Goal: Find specific page/section: Find specific page/section

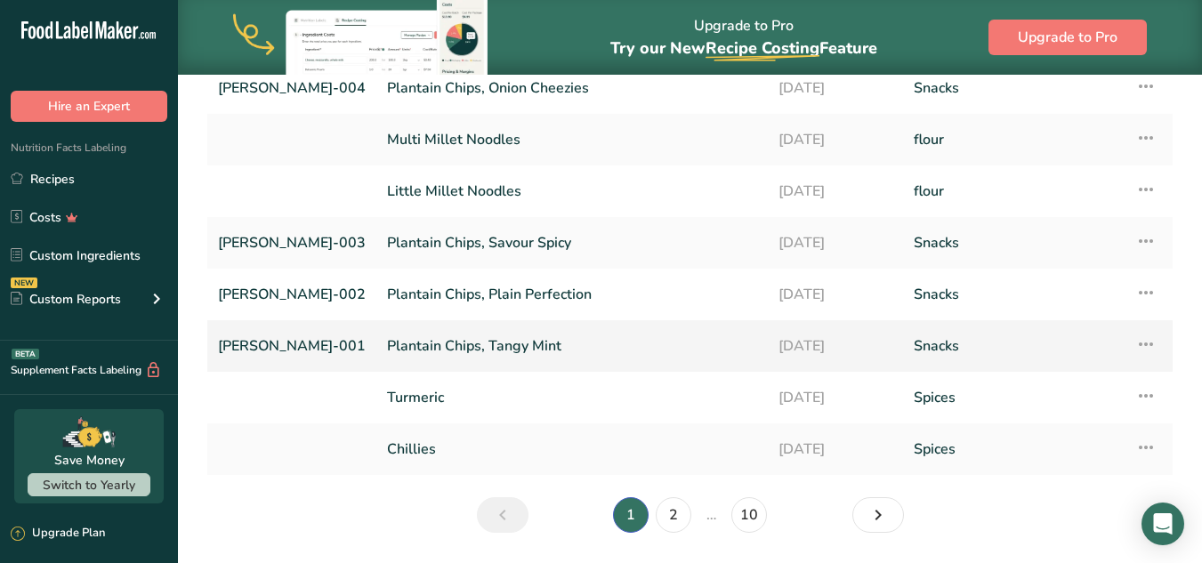
scroll to position [267, 0]
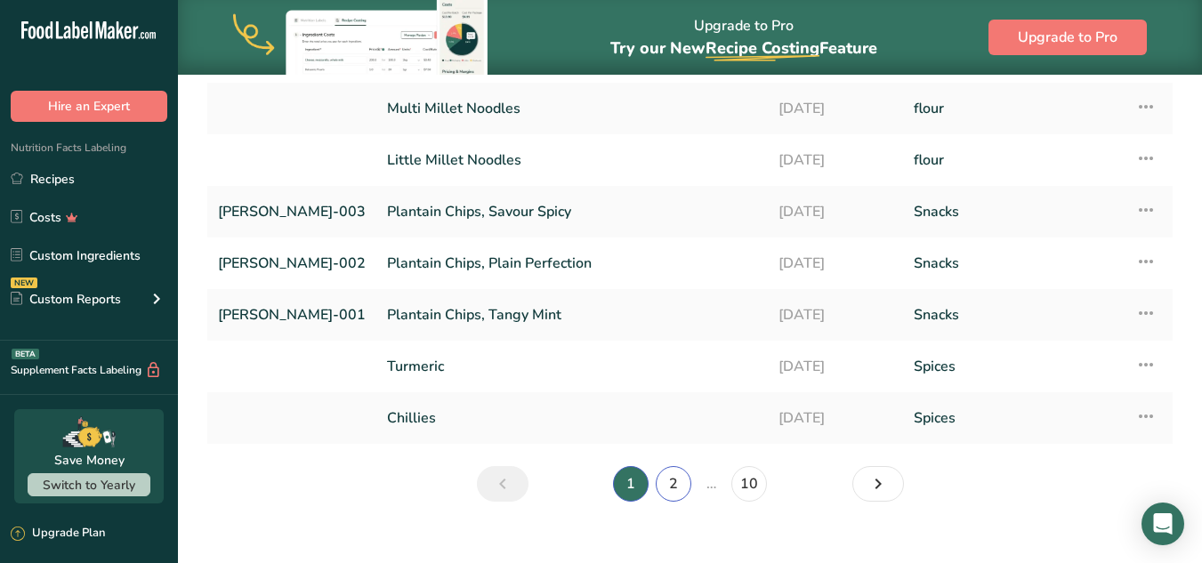
click at [662, 491] on link "2" at bounding box center [674, 484] width 36 height 36
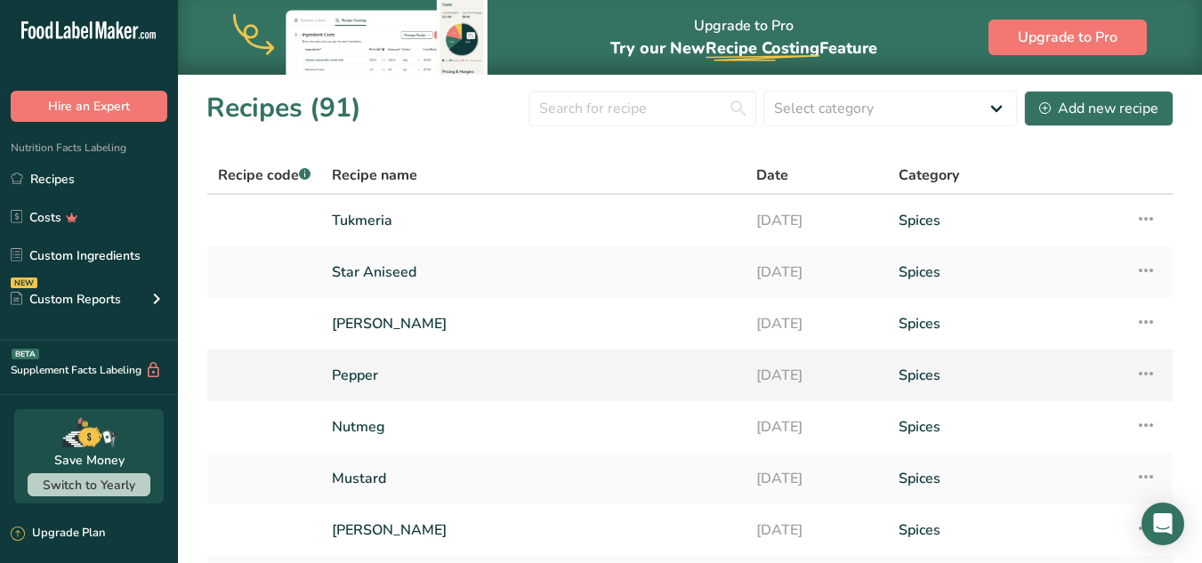
scroll to position [291, 0]
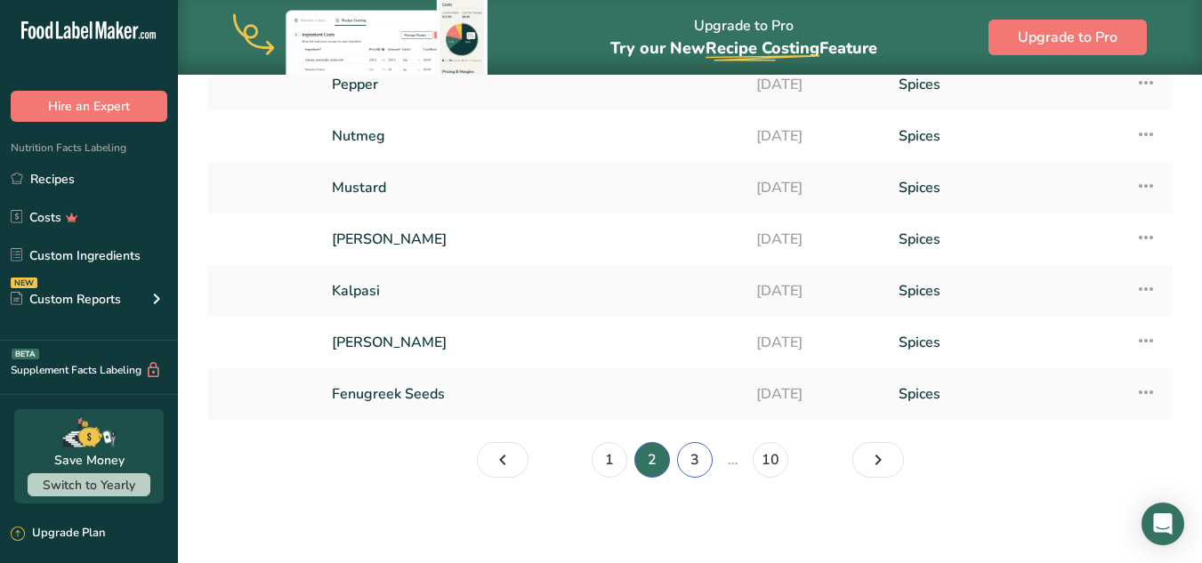
click at [683, 459] on link "3" at bounding box center [695, 460] width 36 height 36
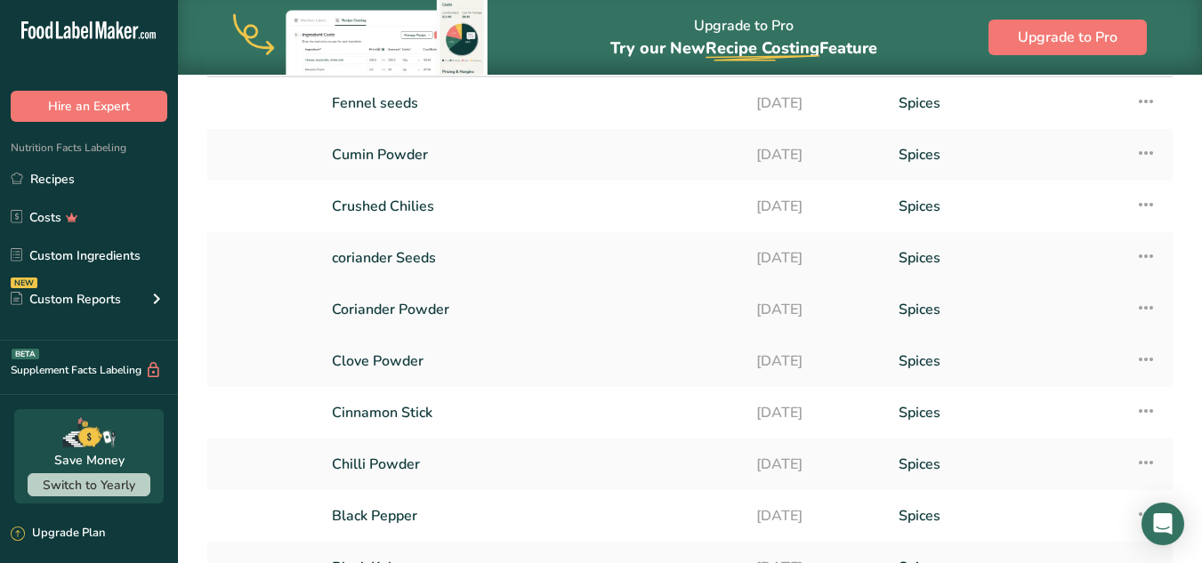
scroll to position [291, 0]
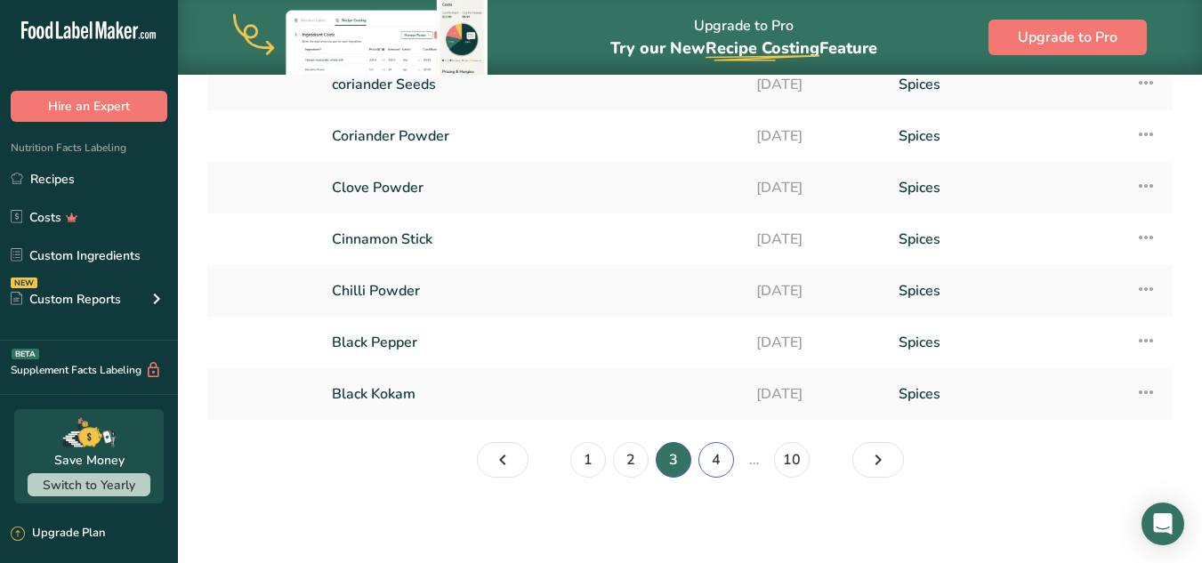
click at [721, 450] on link "4" at bounding box center [716, 460] width 36 height 36
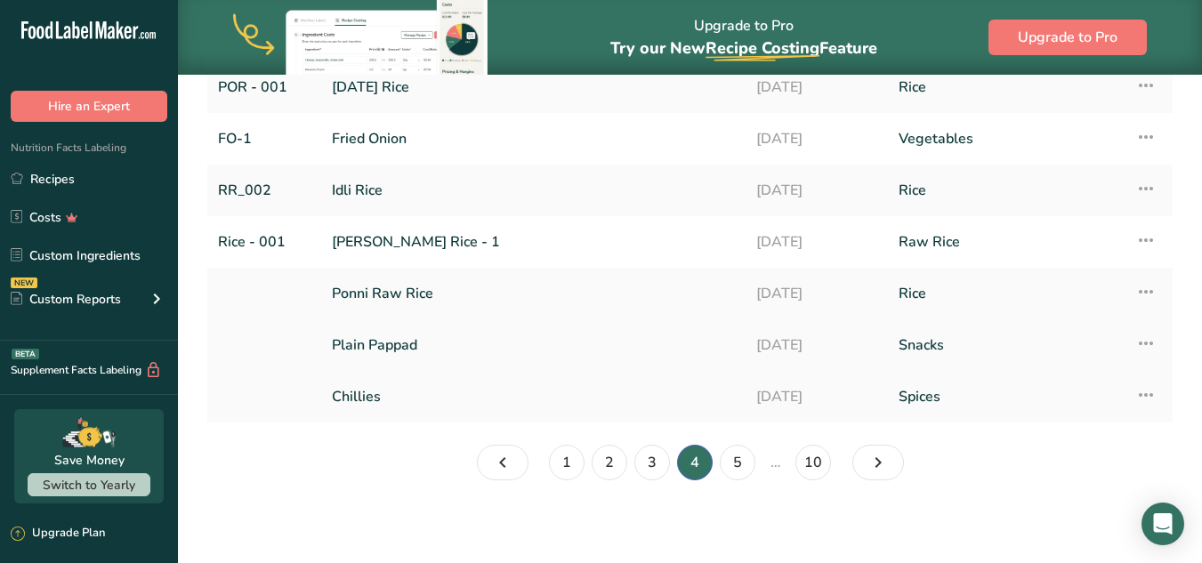
scroll to position [291, 0]
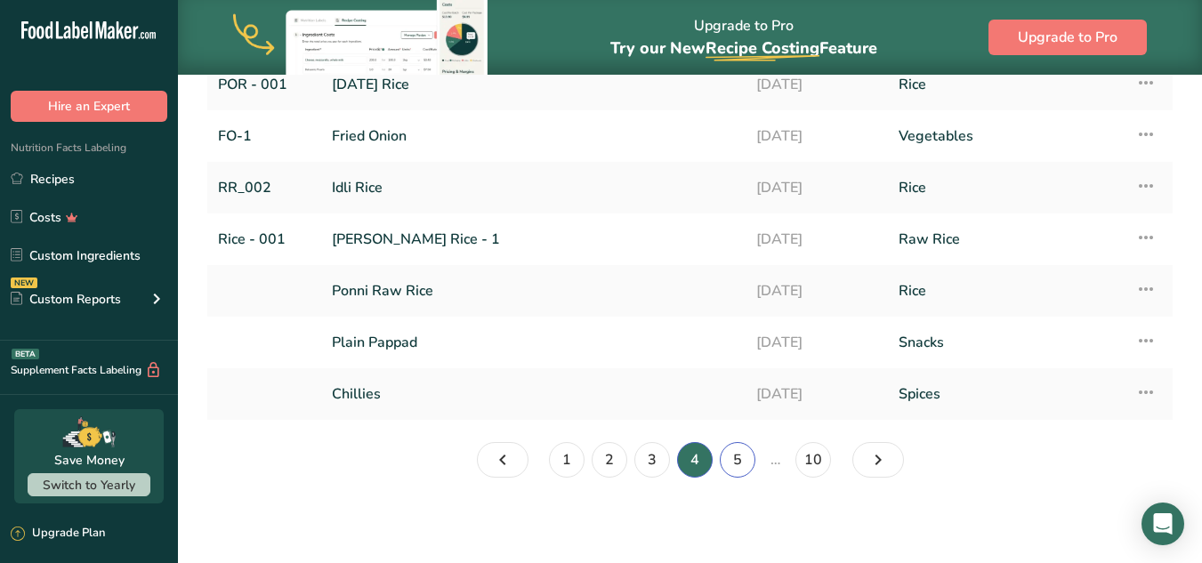
click at [731, 458] on link "5" at bounding box center [738, 460] width 36 height 36
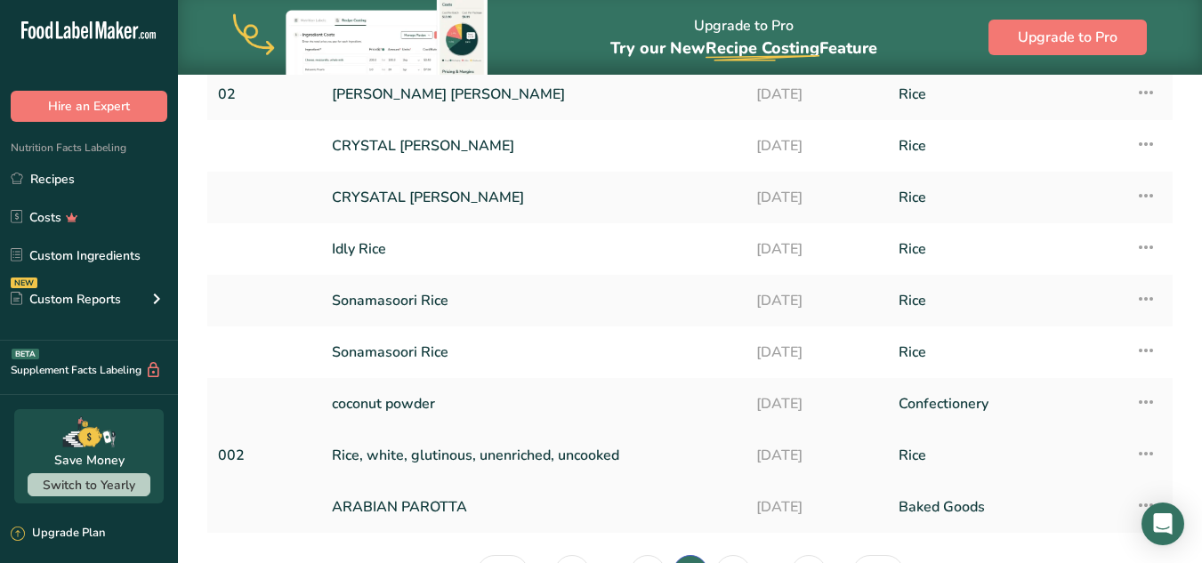
scroll to position [267, 0]
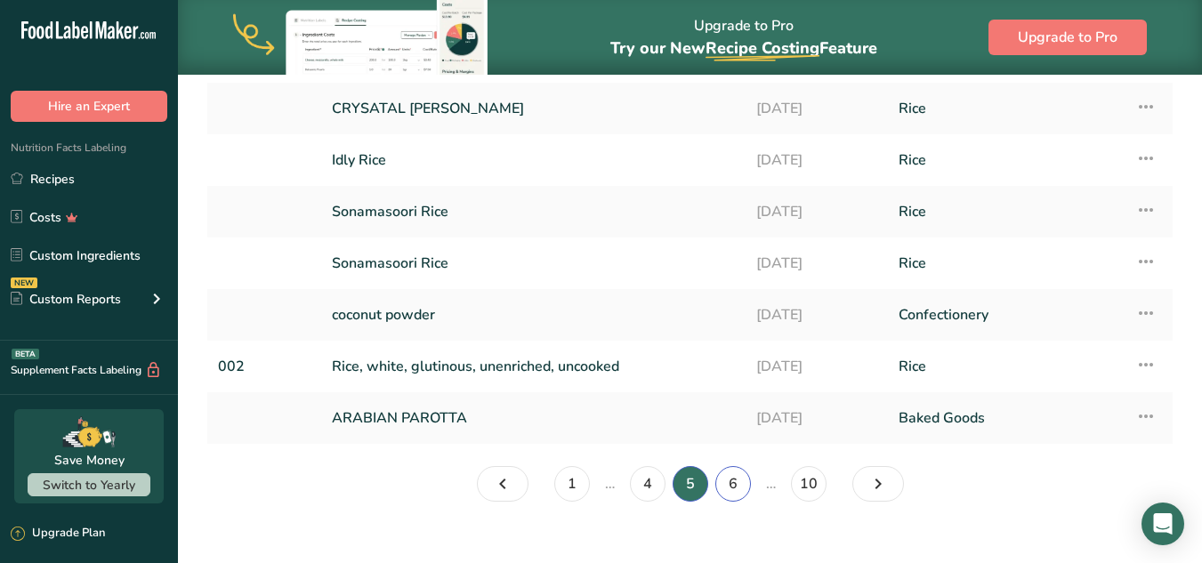
click at [742, 480] on link "6" at bounding box center [733, 484] width 36 height 36
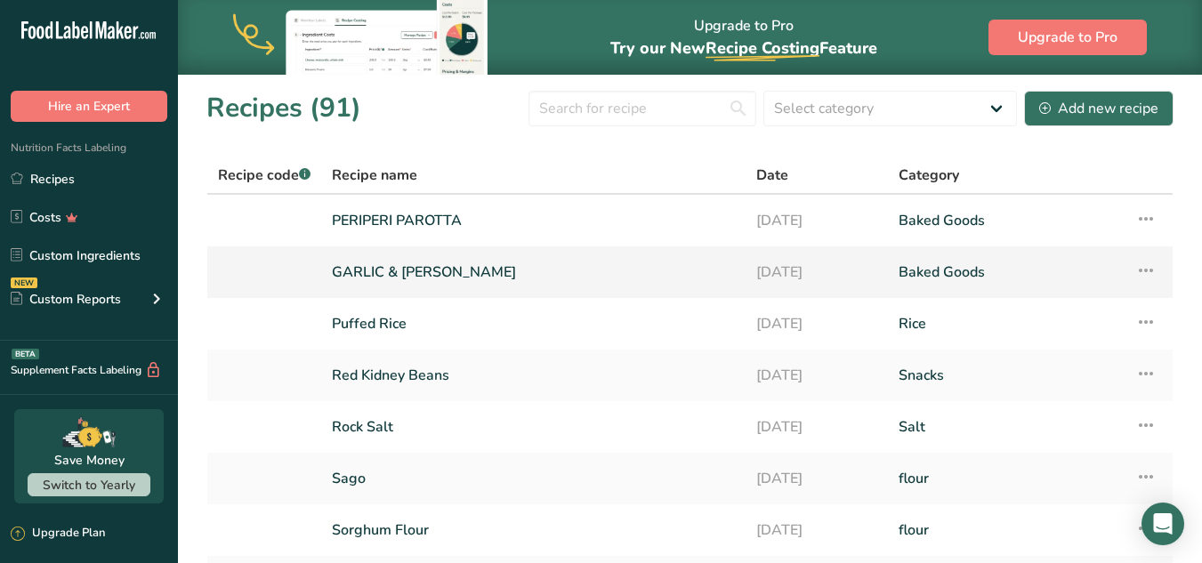
click at [507, 278] on link "GARLIC & [PERSON_NAME]" at bounding box center [533, 272] width 403 height 37
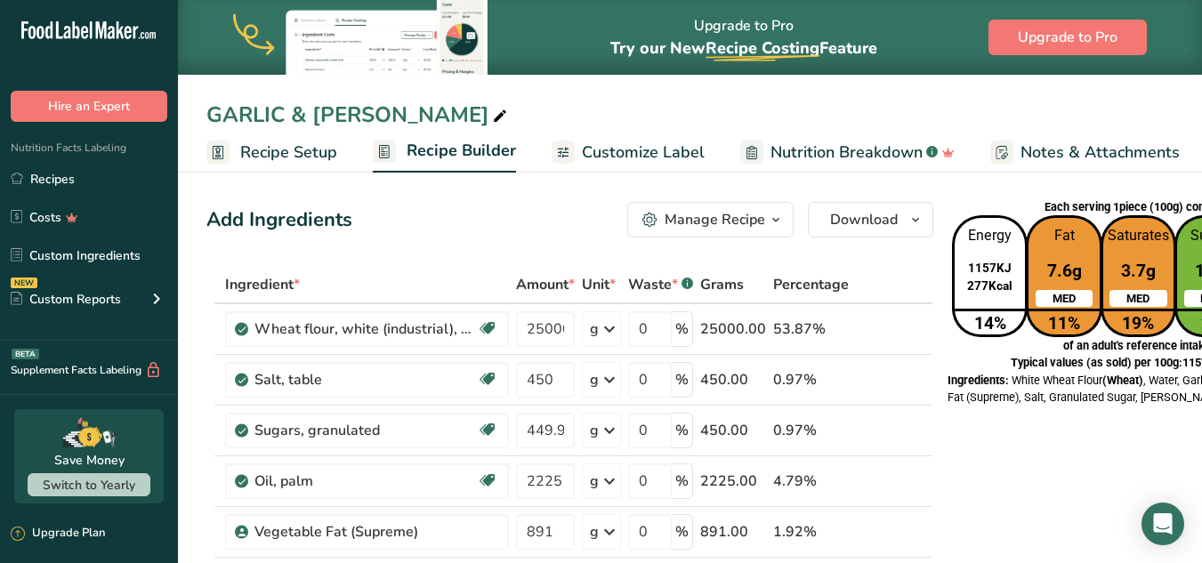
click at [645, 159] on span "Customize Label" at bounding box center [643, 153] width 123 height 24
